Goal: Transaction & Acquisition: Purchase product/service

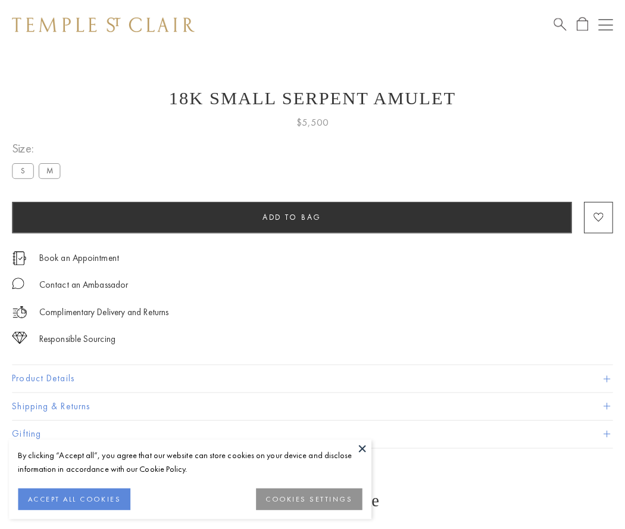
scroll to position [5, 0]
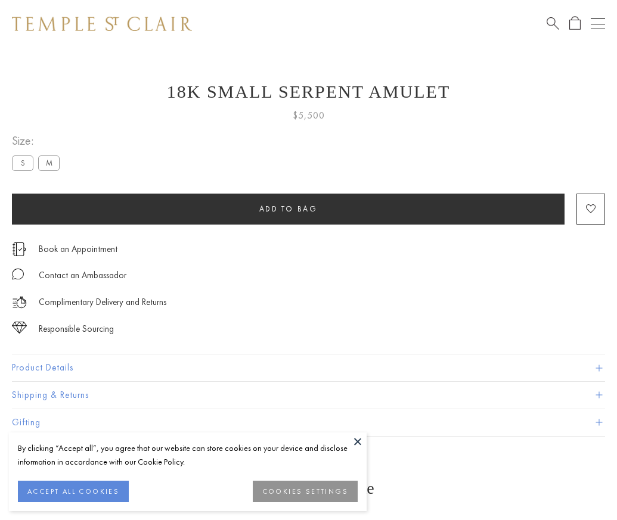
click at [288, 208] on span "Add to bag" at bounding box center [288, 209] width 58 height 10
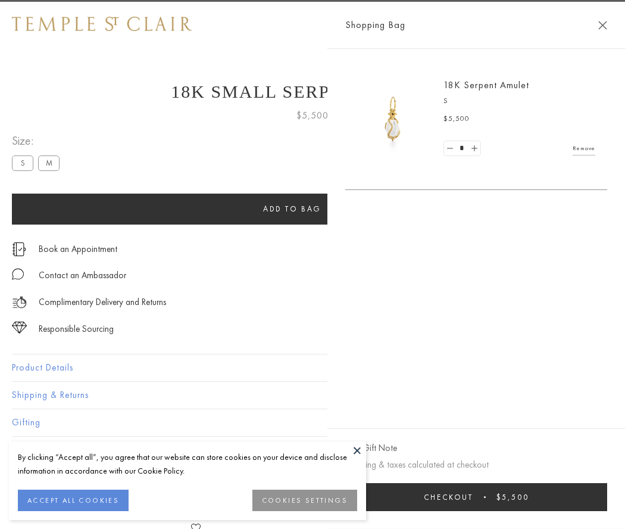
click at [608, 497] on button "Checkout $5,500" at bounding box center [476, 497] width 262 height 28
